Goal: Information Seeking & Learning: Learn about a topic

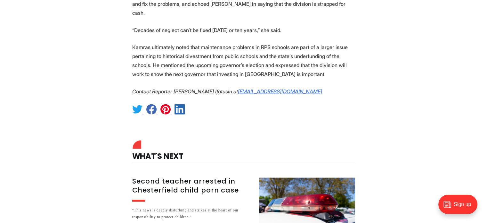
scroll to position [1444, 0]
click at [174, 176] on h3 "Second teacher arrested in Chesterfield child porn case" at bounding box center [191, 185] width 119 height 18
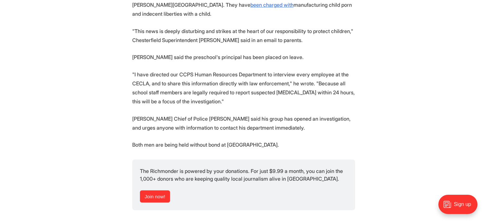
scroll to position [316, 0]
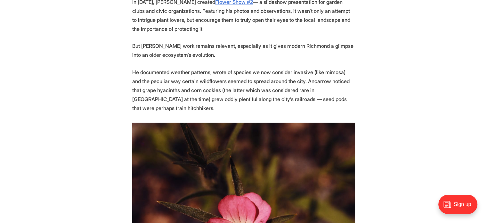
scroll to position [1716, 0]
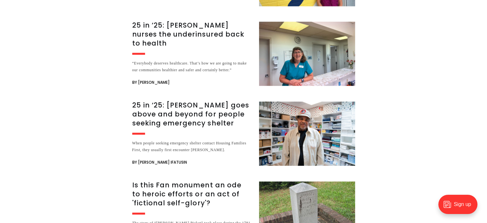
scroll to position [3979, 0]
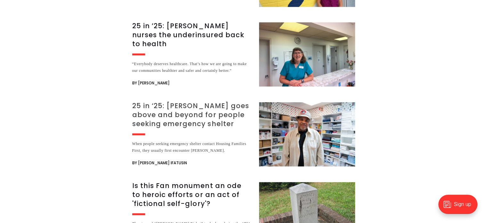
click at [168, 101] on h3 "25 in ‘25: Rodney Hopkins goes above and beyond for people seeking emergency sh…" at bounding box center [191, 114] width 119 height 27
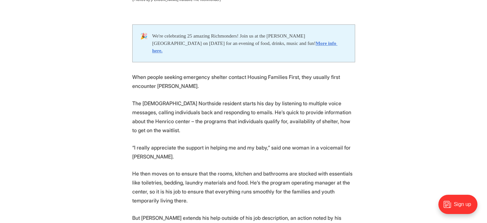
scroll to position [311, 0]
click at [168, 45] on div "We're celebrating 25 amazing Richmonders! Join us at the Robinson Theater on Se…" at bounding box center [249, 43] width 195 height 22
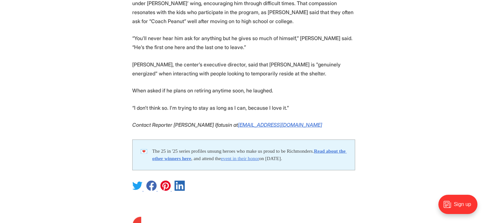
scroll to position [1531, 0]
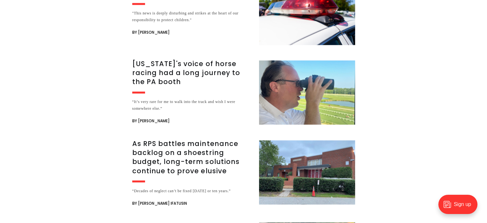
scroll to position [1051, 0]
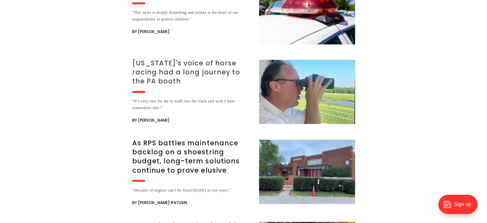
click at [206, 59] on h3 "Virginia's voice of horse racing had a long journey to the PA booth" at bounding box center [191, 72] width 119 height 27
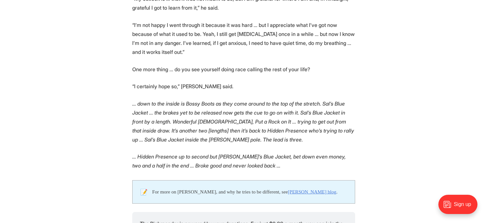
scroll to position [1433, 0]
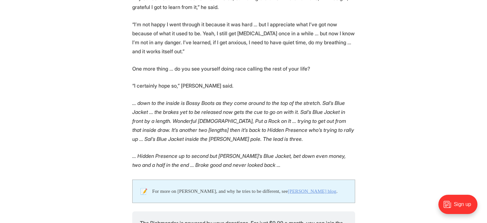
click at [304, 188] on link "[PERSON_NAME] blog" at bounding box center [312, 190] width 48 height 5
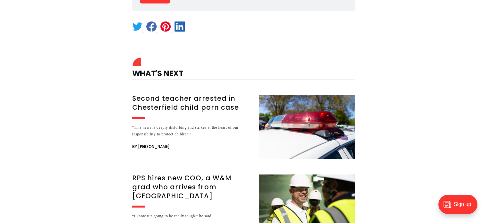
scroll to position [1683, 0]
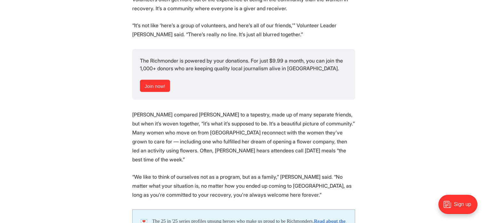
scroll to position [1282, 0]
click at [202, 218] on strong "Read about the other winners here" at bounding box center [249, 224] width 195 height 13
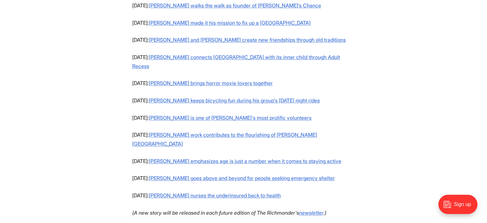
scroll to position [632, 0]
click at [191, 192] on link "Marilyn Metzler nurses the underinsured back to health" at bounding box center [215, 195] width 132 height 6
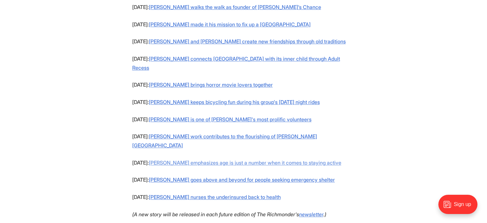
click at [204, 159] on link "Debra Sims Fleisher emphasizes age is just a number when it comes to staying ac…" at bounding box center [245, 162] width 193 height 6
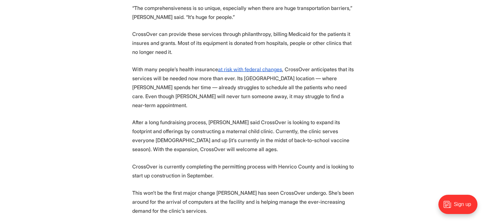
scroll to position [1275, 0]
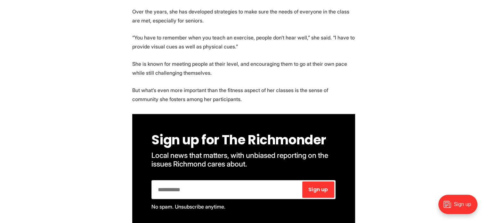
scroll to position [769, 0]
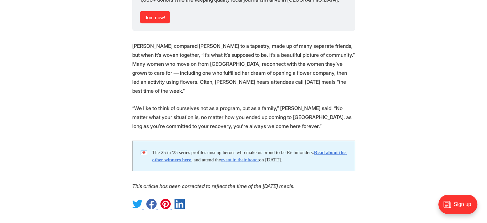
scroll to position [1349, 0]
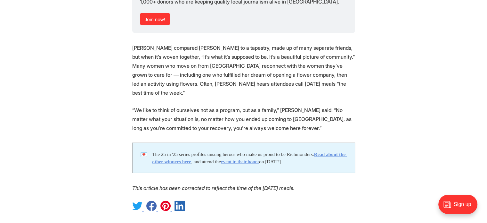
click at [201, 151] on strong "Read about the other winners here" at bounding box center [249, 157] width 195 height 13
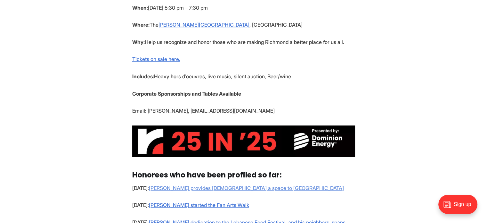
scroll to position [372, 0]
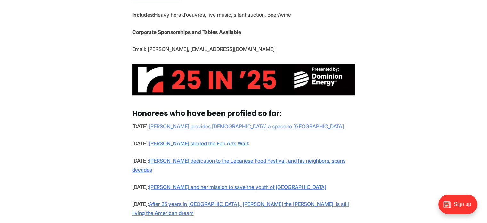
click at [191, 125] on link "Igmara Sanchez Prunier provides Latinos a space to grieve" at bounding box center [246, 126] width 195 height 6
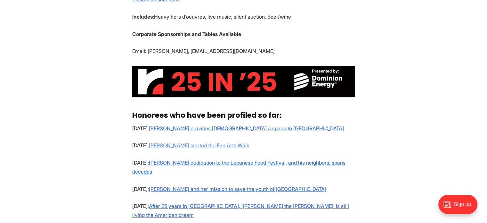
click at [178, 144] on link "Sally Holzgrefe started the Fan Arts Walk" at bounding box center [199, 145] width 100 height 6
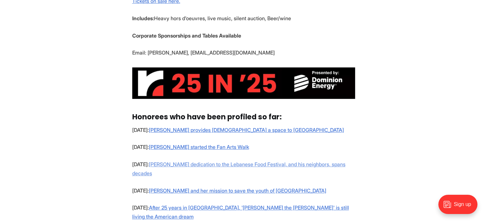
click at [173, 162] on link "Ed Shibley's dedication to the Lebanese Food Festival, and his neighbors, spans…" at bounding box center [238, 168] width 213 height 15
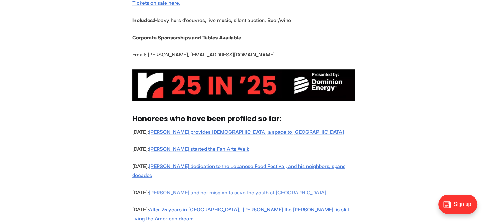
click at [219, 189] on link "Jo White and her mission to save the youth of Richmond" at bounding box center [238, 192] width 178 height 6
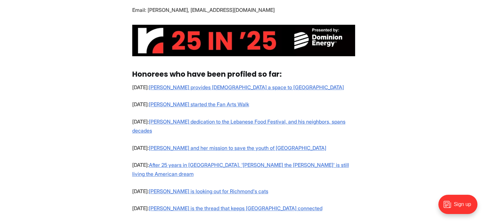
scroll to position [411, 0]
click at [197, 162] on link "After 25 years in Richmond, 'Eddy the barber' is still living the American dream" at bounding box center [240, 169] width 217 height 15
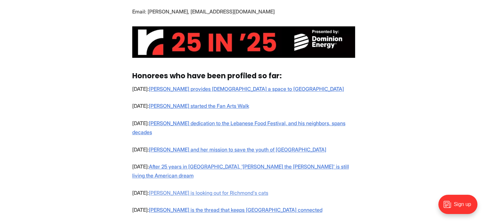
click at [161, 189] on link "Rivka Swenson is looking out for Richmond's cats" at bounding box center [209, 192] width 120 height 6
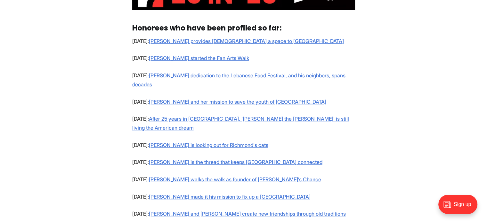
scroll to position [461, 0]
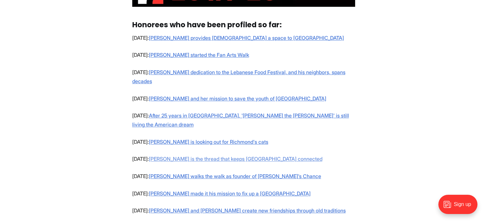
click at [164, 155] on link "Emily McMillen is the thread that keeps Woodland Heights connected" at bounding box center [236, 158] width 174 height 6
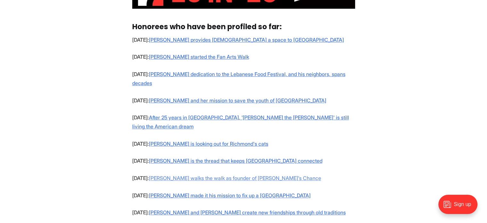
click at [209, 175] on link "Kate Mardigian walks the walk as founder of Jacob’s Chance" at bounding box center [235, 178] width 172 height 6
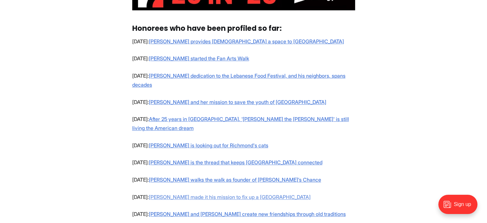
click at [209, 194] on link "Bob Argabright made it his mission to fix up a South Richmond park" at bounding box center [230, 197] width 162 height 6
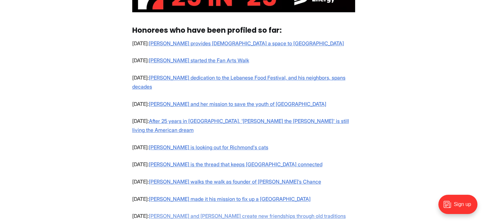
click at [184, 212] on link "Brian Bills and Michaela Ross create new friendships through old traditions" at bounding box center [247, 215] width 197 height 6
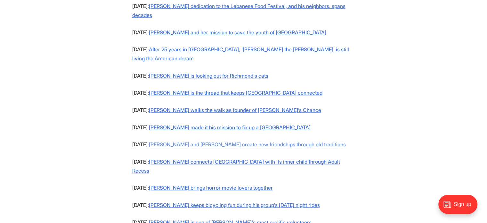
scroll to position [527, 0]
click at [169, 158] on link "Ally Fisher connects Richmond with its inner child through Adult Recess" at bounding box center [236, 165] width 208 height 15
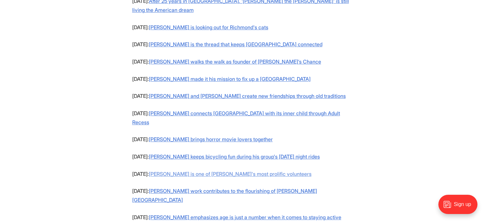
scroll to position [575, 0]
click at [175, 171] on link "Lisa Hearl is one of Richmond's most prolific volunteers" at bounding box center [230, 174] width 163 height 6
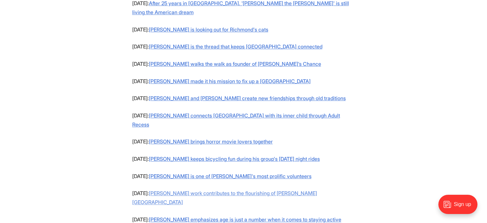
click at [180, 190] on link "Karl Huber's work contributes to the flourishing of Byrd Park" at bounding box center [224, 197] width 185 height 15
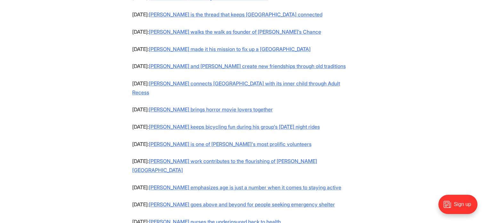
scroll to position [605, 0]
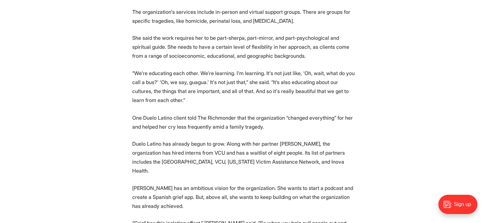
scroll to position [1149, 0]
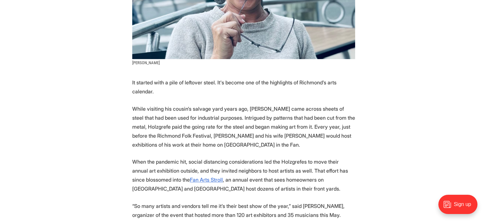
scroll to position [243, 0]
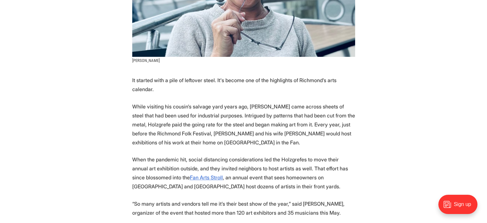
drag, startPoint x: 269, startPoint y: 174, endPoint x: 392, endPoint y: 115, distance: 136.5
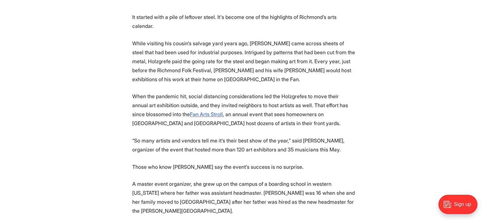
scroll to position [300, 0]
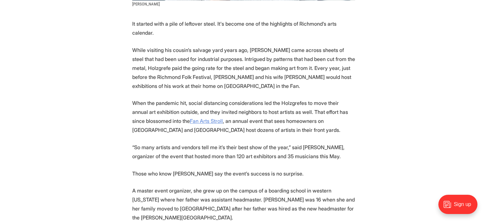
click at [196, 118] on link "Fan Arts Stroll" at bounding box center [206, 121] width 33 height 6
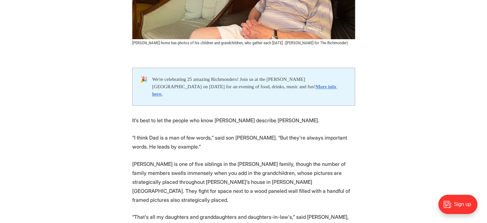
scroll to position [324, 0]
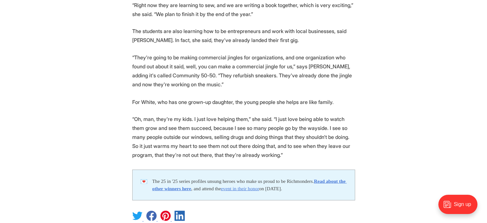
scroll to position [1118, 0]
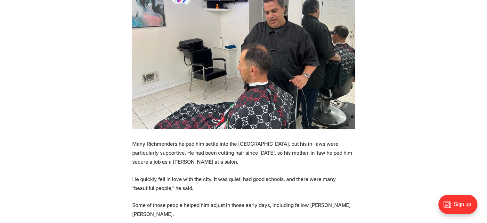
scroll to position [753, 0]
click at [197, 200] on p "Some of those people helped him adjust in those early days, including fellow [P…" at bounding box center [243, 209] width 223 height 18
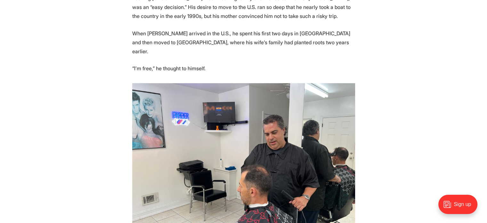
scroll to position [614, 0]
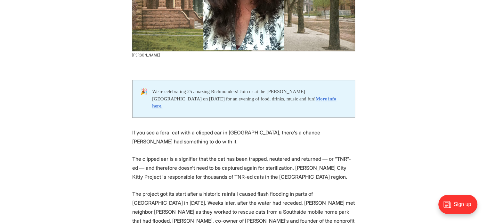
scroll to position [288, 0]
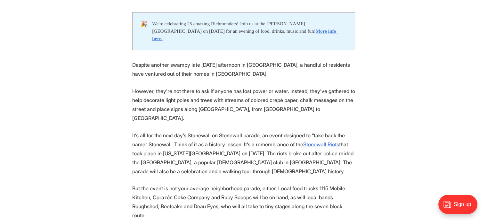
scroll to position [322, 0]
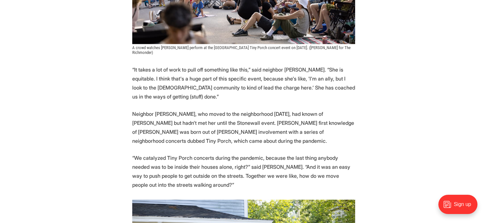
scroll to position [692, 0]
click at [236, 167] on p "“We catalyzed Tiny Porch concerts during the pandemic, because the last thing a…" at bounding box center [243, 171] width 223 height 36
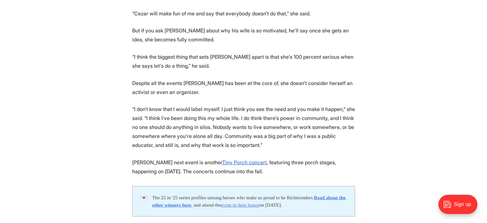
scroll to position [1684, 0]
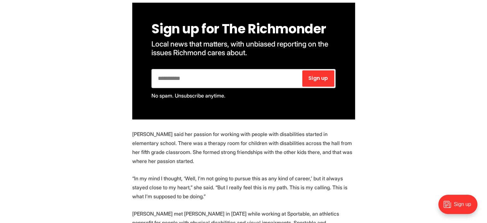
scroll to position [827, 0]
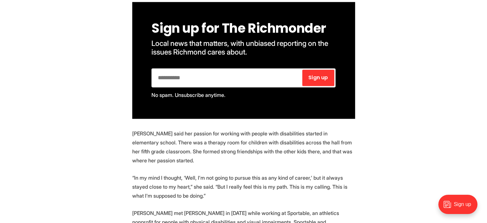
click at [209, 173] on p "“In my mind I thought, ‘Well, I’m not going to pursue this as any kind of caree…" at bounding box center [243, 186] width 223 height 27
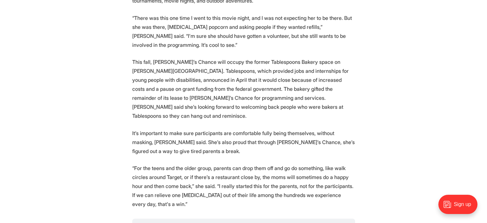
scroll to position [1268, 0]
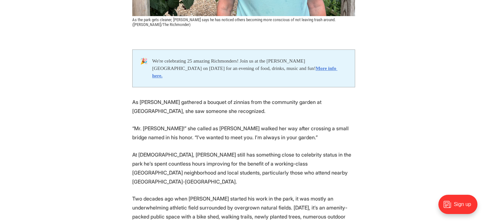
scroll to position [304, 0]
click at [207, 194] on p "Two decades ago when Argabright started his work in the park, it was mostly an …" at bounding box center [243, 212] width 223 height 36
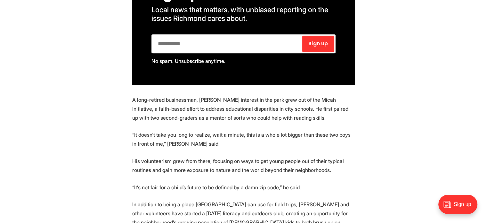
scroll to position [628, 0]
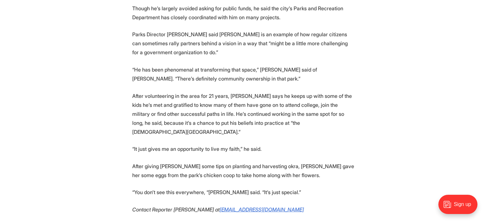
scroll to position [1352, 0]
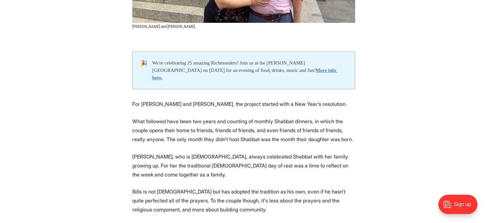
scroll to position [297, 0]
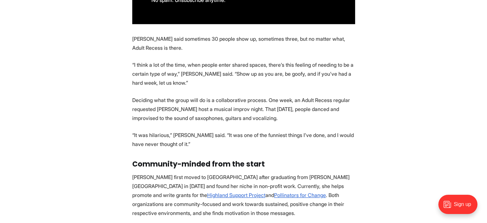
scroll to position [641, 0]
click at [169, 145] on section "🎉 We're celebrating 25 amazing Richmonders! Join us at the [PERSON_NAME][GEOGRA…" at bounding box center [243, 217] width 487 height 1039
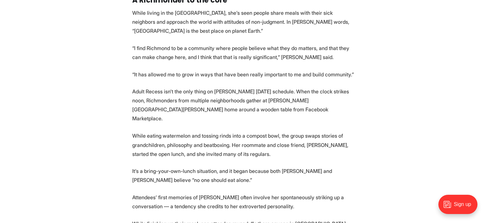
scroll to position [1076, 0]
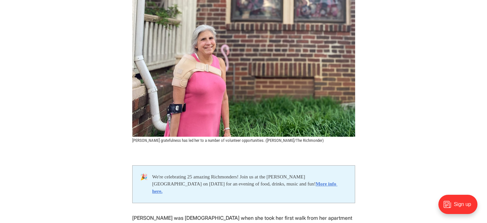
scroll to position [157, 0]
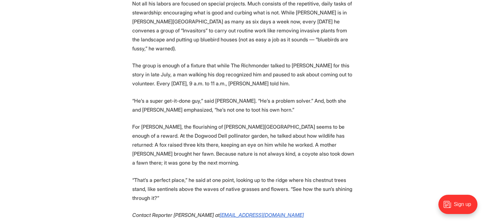
scroll to position [1308, 0]
